Goal: Task Accomplishment & Management: Use online tool/utility

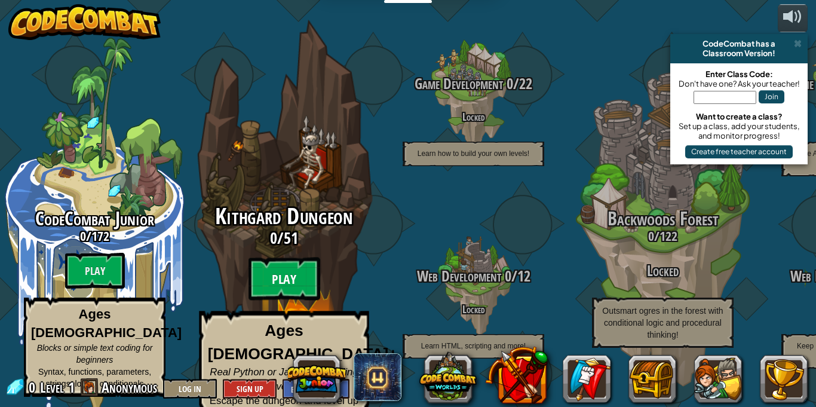
click at [273, 268] on btn "Play" at bounding box center [285, 279] width 72 height 43
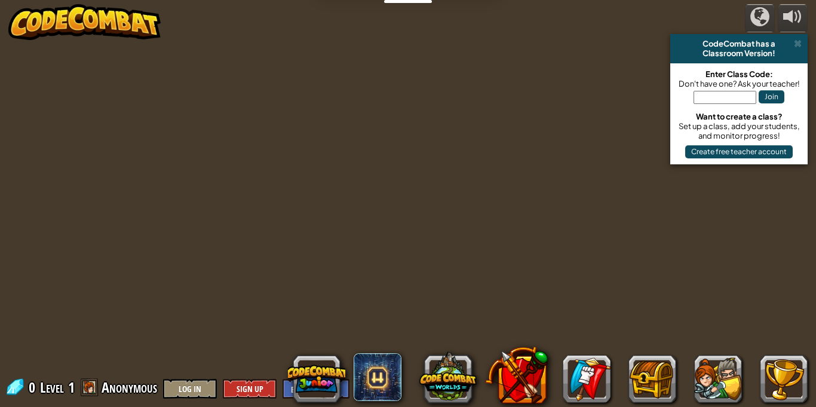
click at [486, 147] on div at bounding box center [408, 203] width 623 height 407
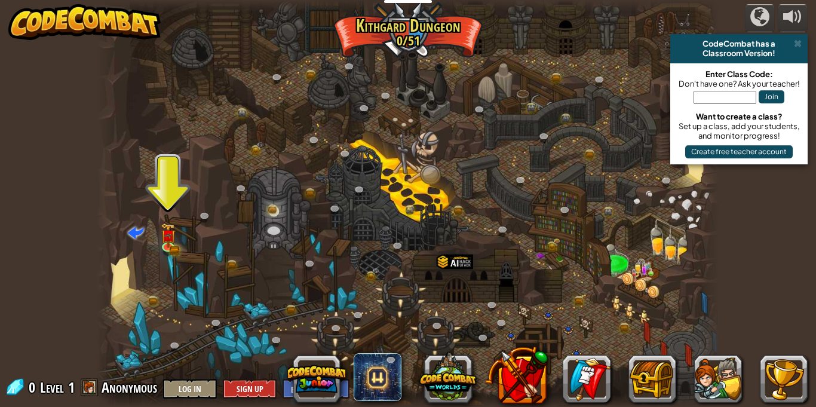
click at [157, 229] on div at bounding box center [408, 203] width 623 height 407
click at [168, 240] on img at bounding box center [167, 229] width 15 height 33
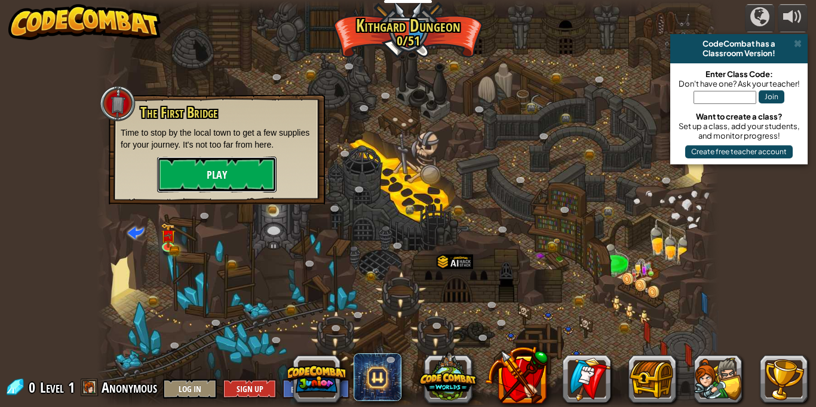
click at [224, 166] on button "Play" at bounding box center [217, 175] width 120 height 36
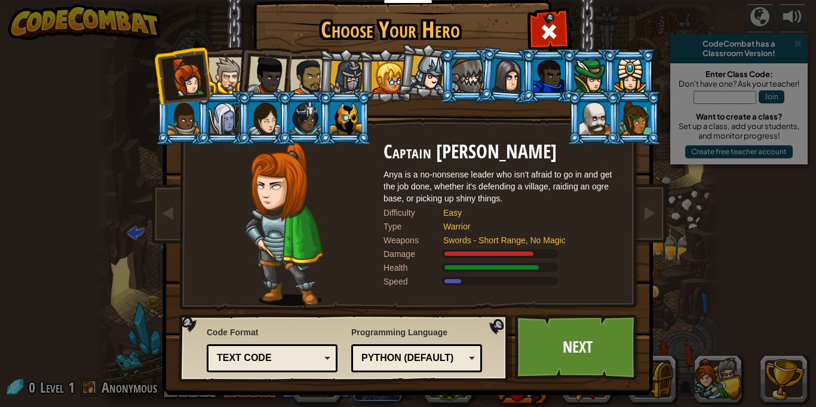
scroll to position [22, 0]
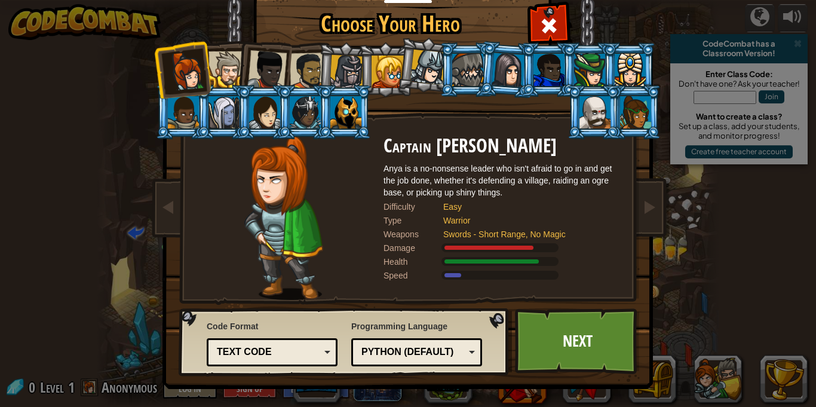
click at [269, 81] on div at bounding box center [266, 69] width 39 height 39
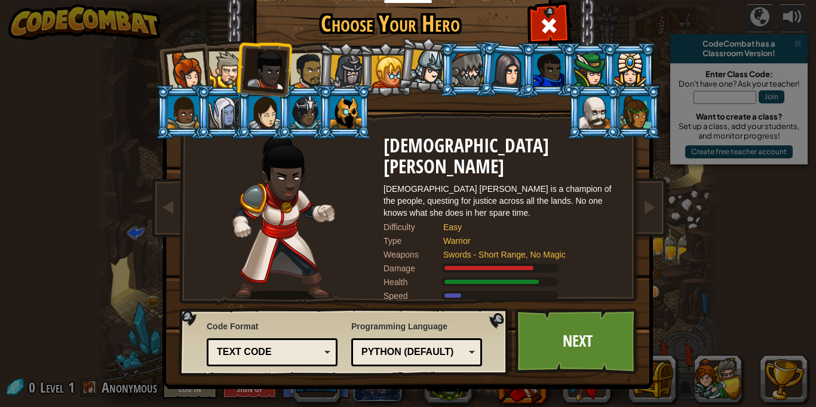
click at [592, 114] on div at bounding box center [595, 112] width 31 height 32
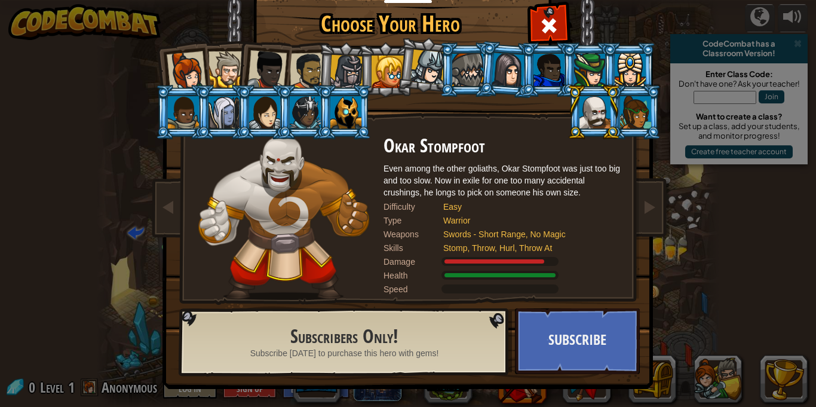
click at [387, 67] on div at bounding box center [388, 72] width 32 height 32
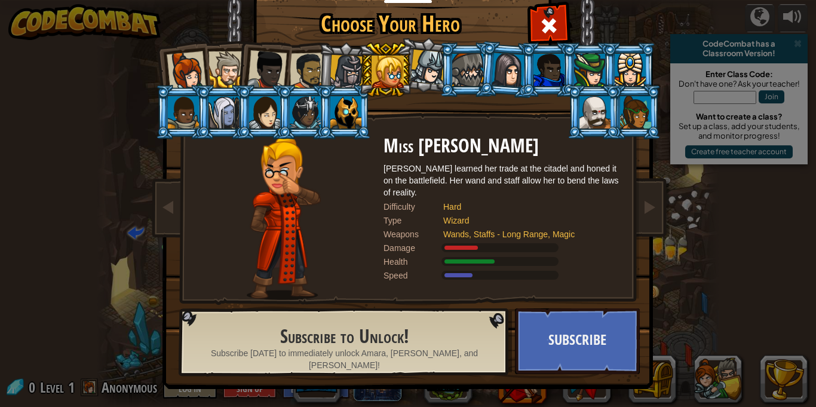
click at [179, 68] on div at bounding box center [186, 70] width 39 height 39
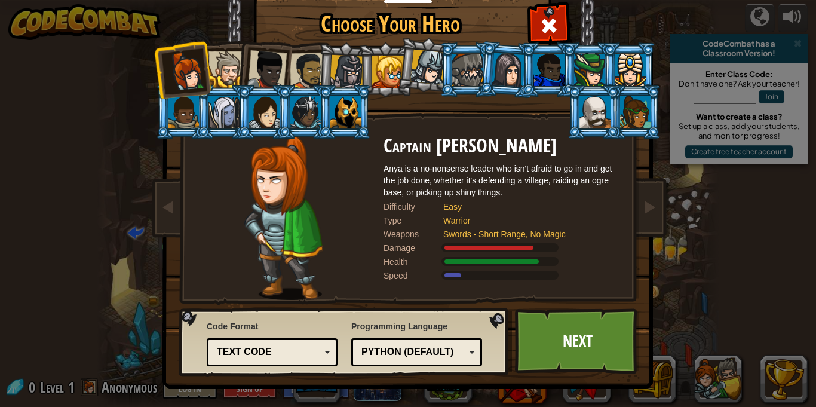
click at [630, 113] on div at bounding box center [635, 112] width 31 height 32
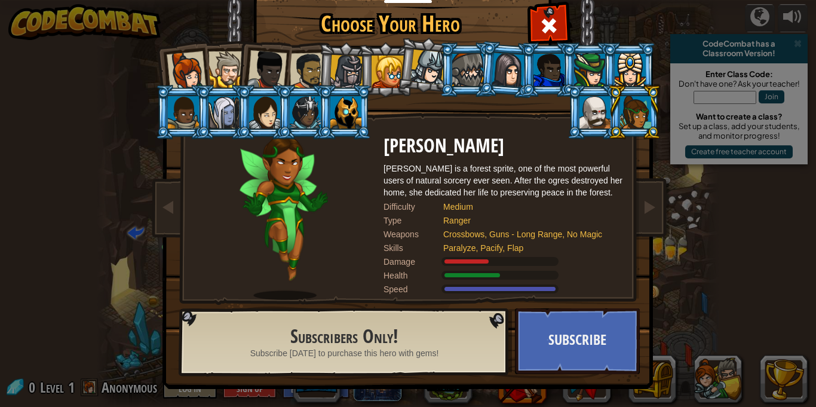
click at [314, 99] on div at bounding box center [305, 112] width 31 height 32
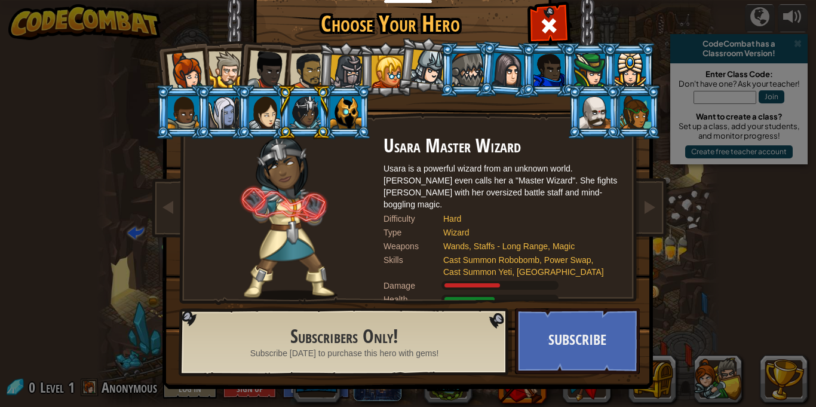
click at [275, 66] on div at bounding box center [266, 69] width 39 height 39
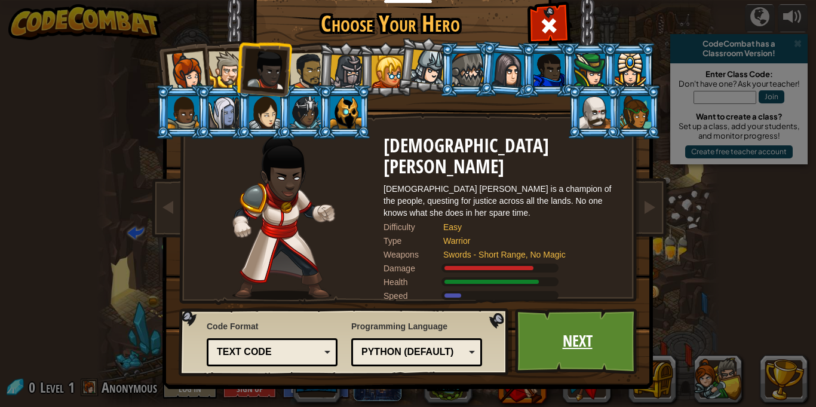
click at [552, 354] on link "Next" at bounding box center [577, 341] width 125 height 66
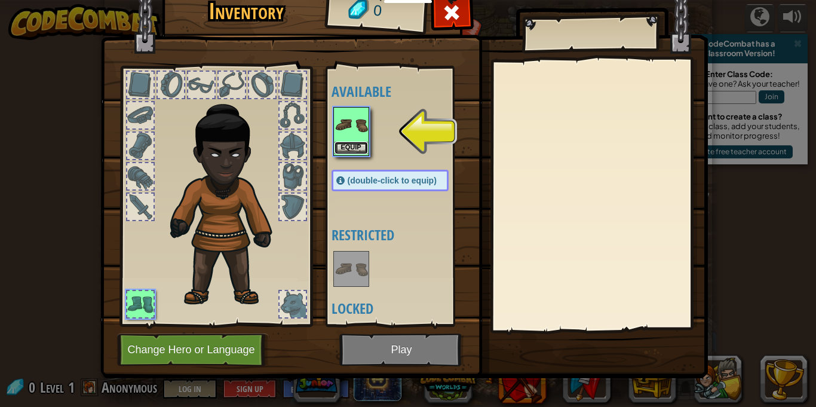
click at [348, 147] on button "Equip" at bounding box center [351, 148] width 33 height 13
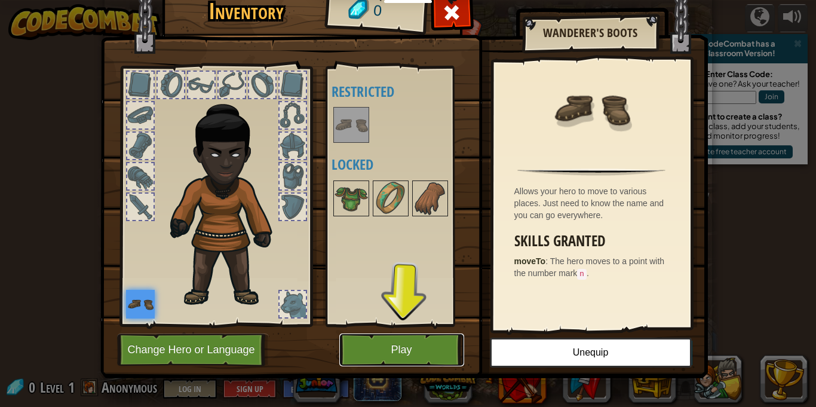
click at [366, 337] on button "Play" at bounding box center [401, 349] width 125 height 33
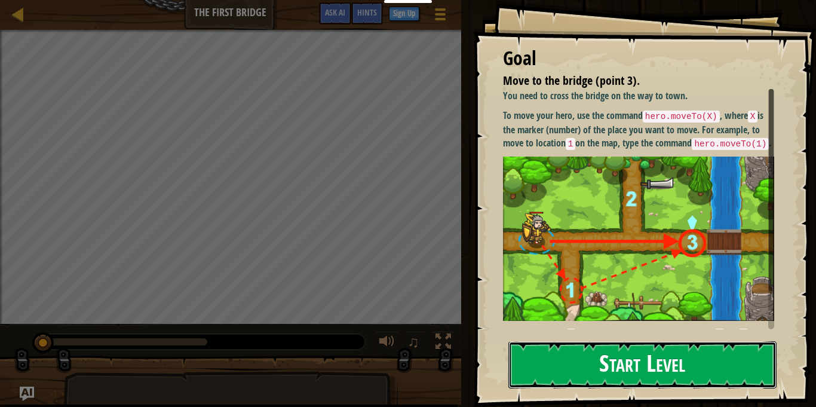
click at [636, 350] on button "Start Level" at bounding box center [642, 364] width 268 height 47
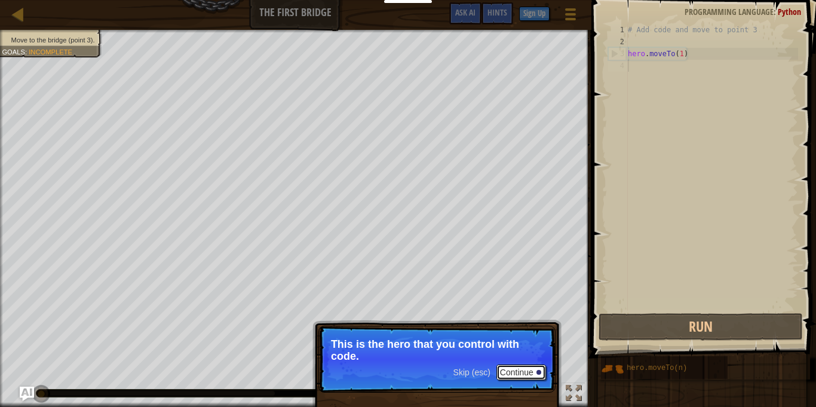
click at [510, 369] on button "Continue" at bounding box center [522, 372] width 50 height 16
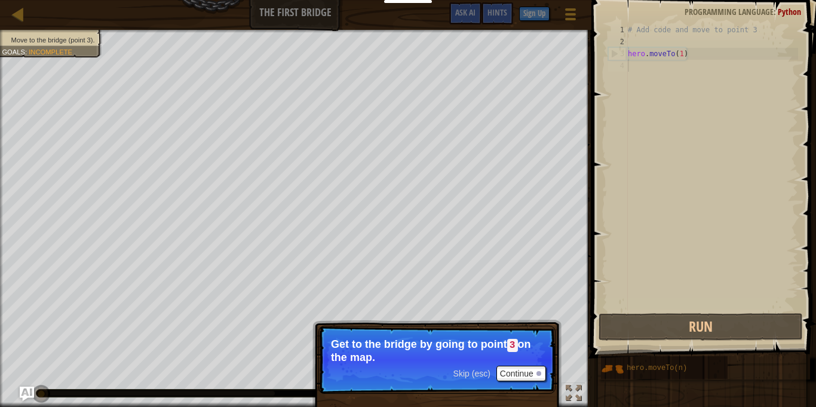
click at [518, 388] on p "Skip (esc) Continue Get to the bridge by going to point 3 on the map." at bounding box center [436, 360] width 237 height 68
click at [510, 376] on button "Continue" at bounding box center [522, 374] width 50 height 16
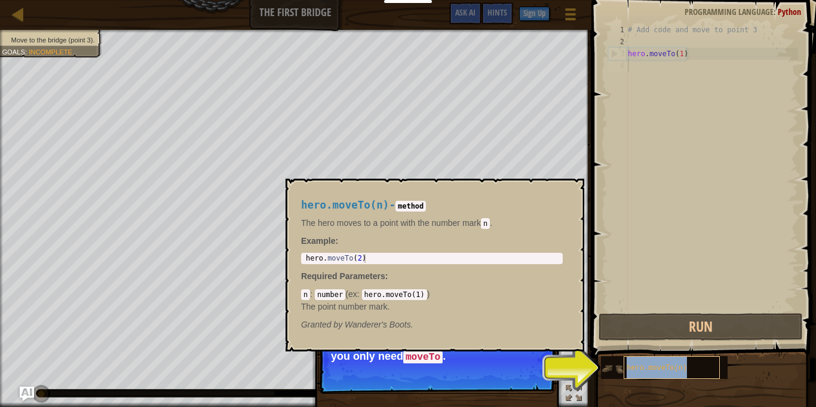
click at [639, 364] on span "hero.moveTo(n)" at bounding box center [657, 368] width 60 height 8
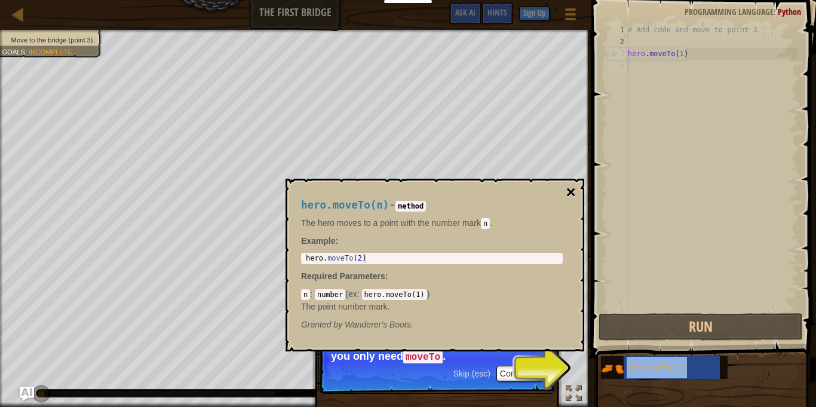
click at [572, 187] on button "×" at bounding box center [571, 192] width 10 height 17
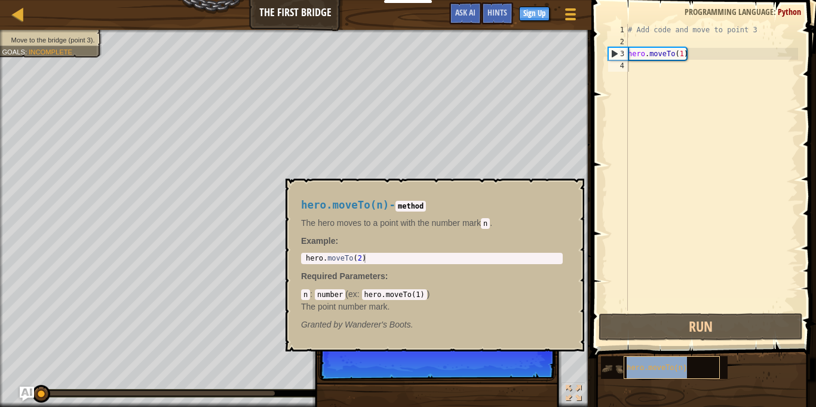
click at [648, 368] on span "hero.moveTo(n)" at bounding box center [657, 368] width 60 height 8
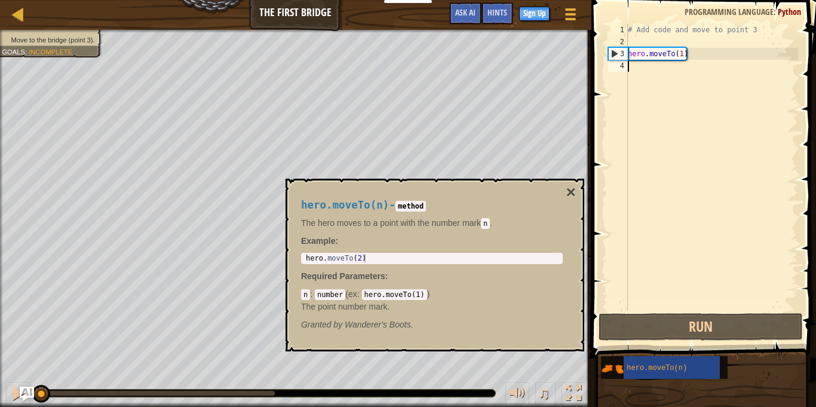
click at [407, 292] on code "hero.moveTo(1)" at bounding box center [394, 294] width 65 height 11
click at [404, 296] on code "hero.moveTo(1)" at bounding box center [394, 294] width 65 height 11
click at [573, 189] on button "×" at bounding box center [571, 192] width 10 height 17
